Goal: Task Accomplishment & Management: Manage account settings

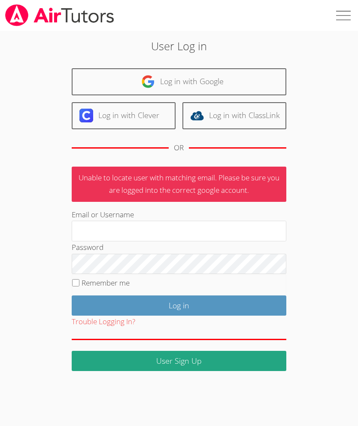
click at [233, 222] on input "Email or Username" at bounding box center [179, 231] width 215 height 21
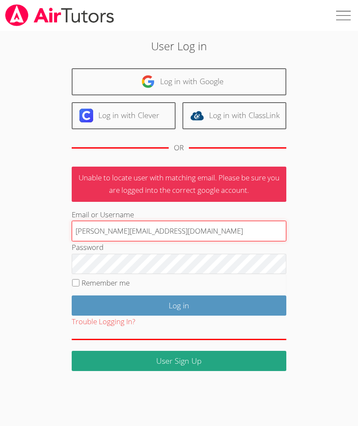
click at [212, 223] on input "[PERSON_NAME][EMAIL_ADDRESS][DOMAIN_NAME]" at bounding box center [179, 231] width 215 height 21
click at [181, 225] on input "[PERSON_NAME][EMAIL_ADDRESS][DOMAIN_NAME]" at bounding box center [179, 231] width 215 height 21
type input "[PERSON_NAME][EMAIL_ADDRESS][DOMAIN_NAME]"
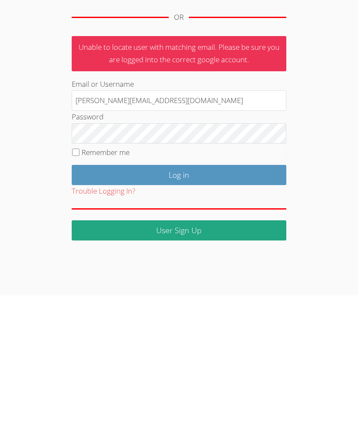
click at [72, 279] on input "Remember me" at bounding box center [75, 282] width 7 height 7
checkbox input "true"
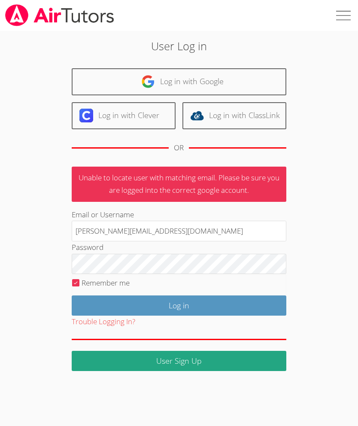
click at [175, 297] on input "Log in" at bounding box center [179, 305] width 215 height 20
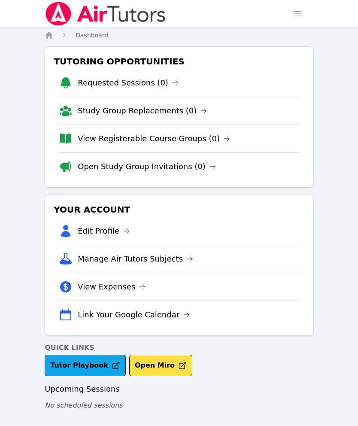
click at [45, 39] on icon "Breadcrumb" at bounding box center [49, 35] width 9 height 9
click at [298, 17] on span "button" at bounding box center [297, 13] width 19 height 19
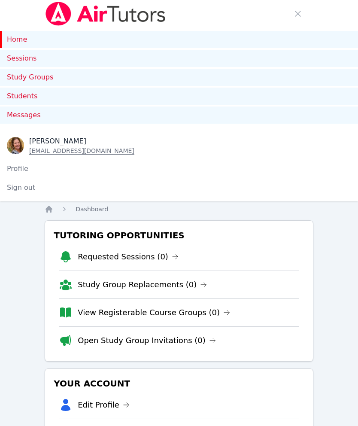
click at [28, 50] on link "Sessions" at bounding box center [179, 58] width 358 height 17
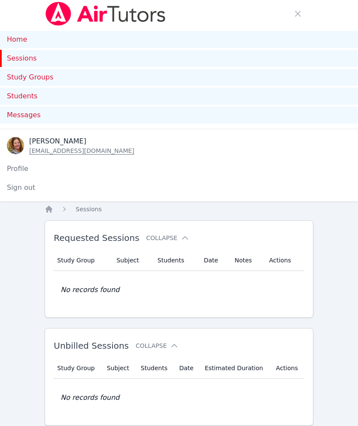
click at [13, 43] on link "Home" at bounding box center [179, 39] width 358 height 17
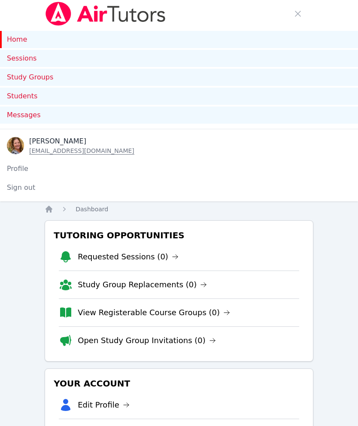
click at [28, 76] on link "Study Groups" at bounding box center [179, 77] width 358 height 17
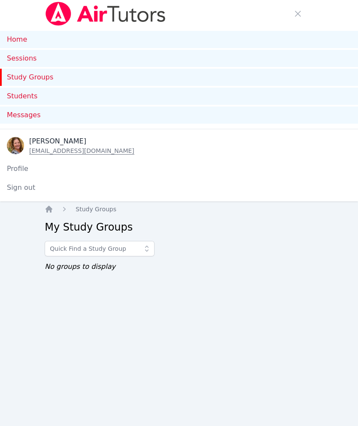
click at [20, 185] on button "Sign out" at bounding box center [21, 187] width 42 height 17
